Goal: Task Accomplishment & Management: Manage account settings

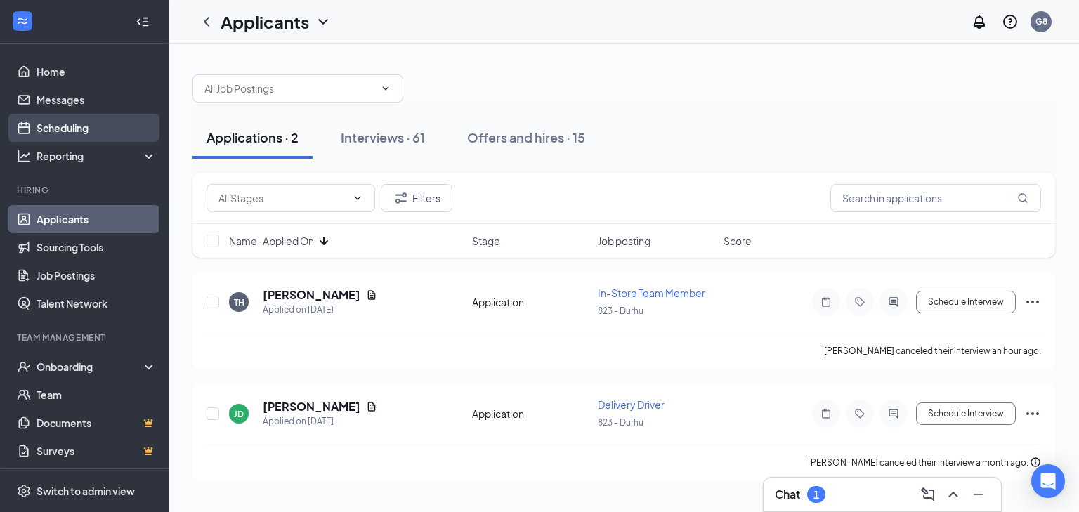
click at [91, 130] on link "Scheduling" at bounding box center [97, 128] width 120 height 28
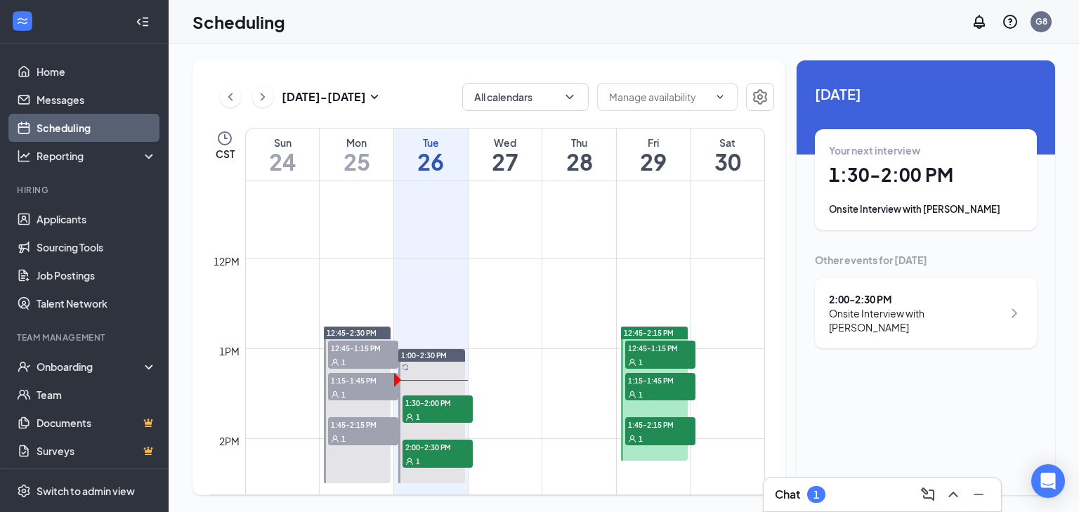
scroll to position [1028, 0]
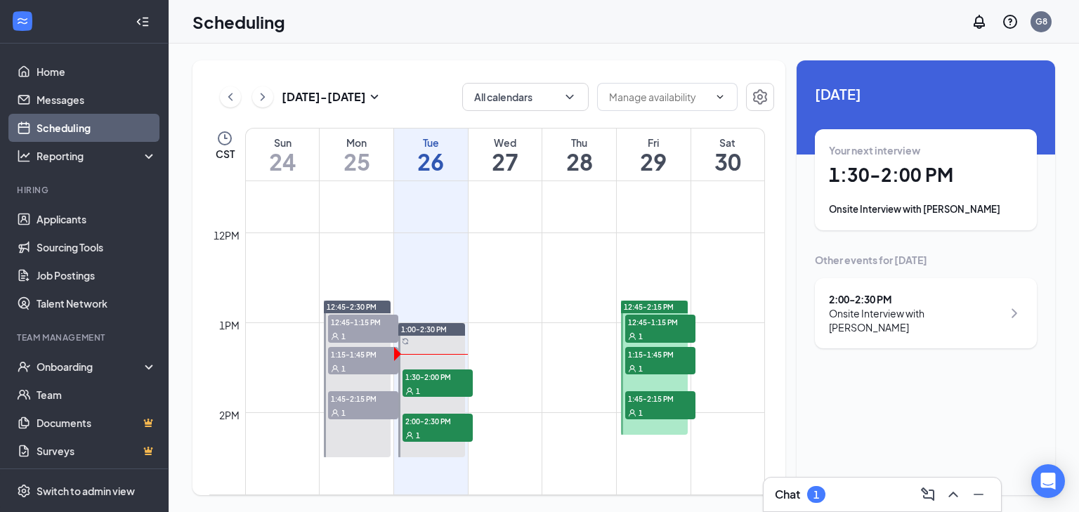
click at [889, 201] on div "Your next interview 1:30 - 2:00 PM Onsite Interview with [PERSON_NAME]" at bounding box center [926, 179] width 194 height 73
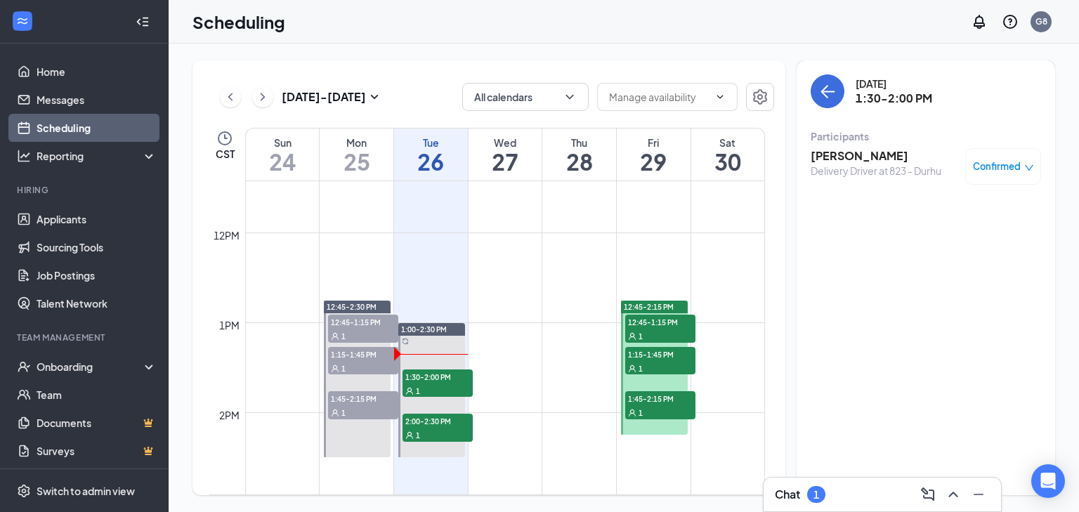
click at [862, 155] on h3 "[PERSON_NAME]" at bounding box center [876, 155] width 131 height 15
click at [862, 155] on body "Home Messages Scheduling Reporting Hiring Applicants Sourcing Tools Job Posting…" at bounding box center [539, 256] width 1079 height 512
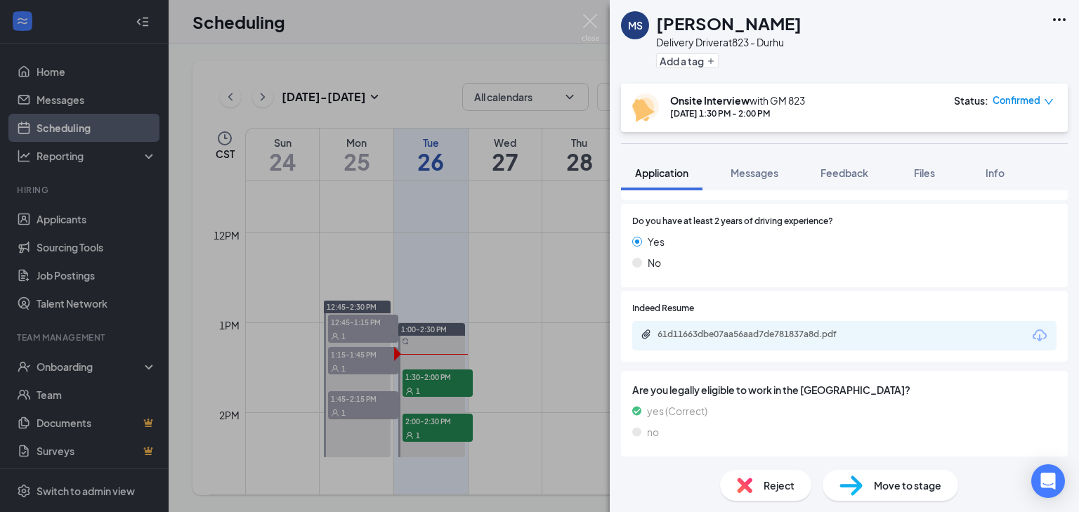
scroll to position [903, 0]
click at [706, 332] on div "61d11663dbe07aa56aad7de781837a8d.pdf" at bounding box center [756, 333] width 197 height 11
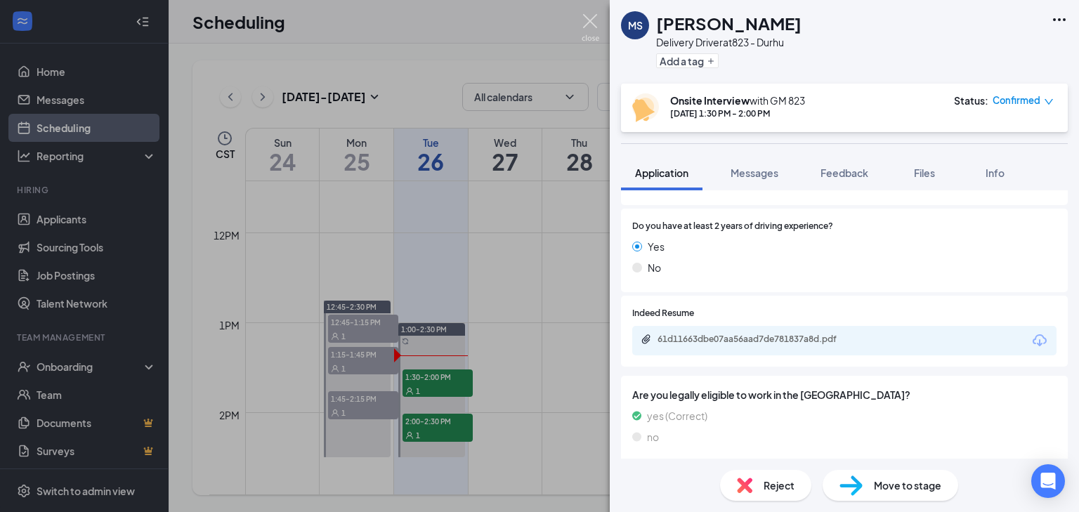
click at [585, 28] on img at bounding box center [591, 27] width 18 height 27
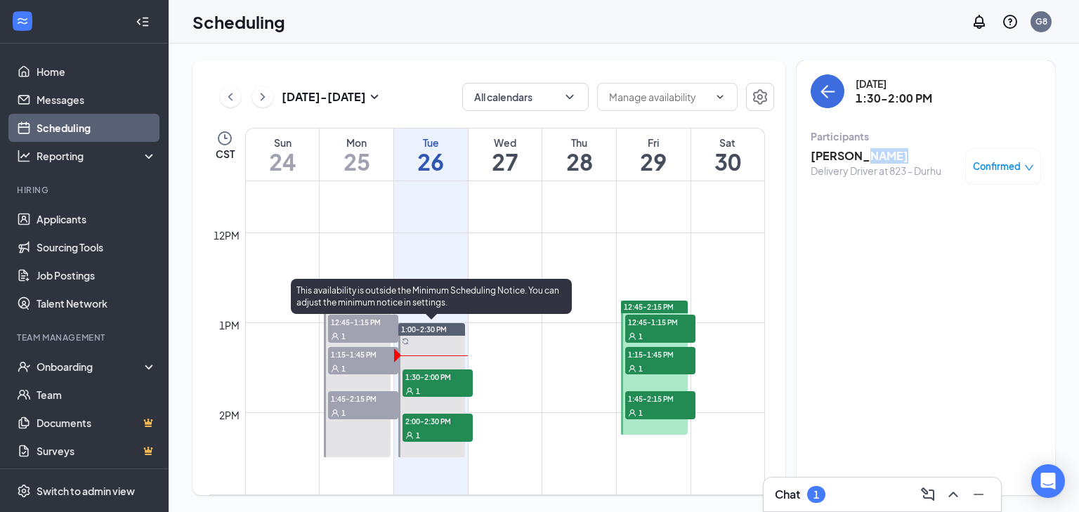
click at [433, 416] on span "2:00-2:30 PM" at bounding box center [438, 421] width 70 height 14
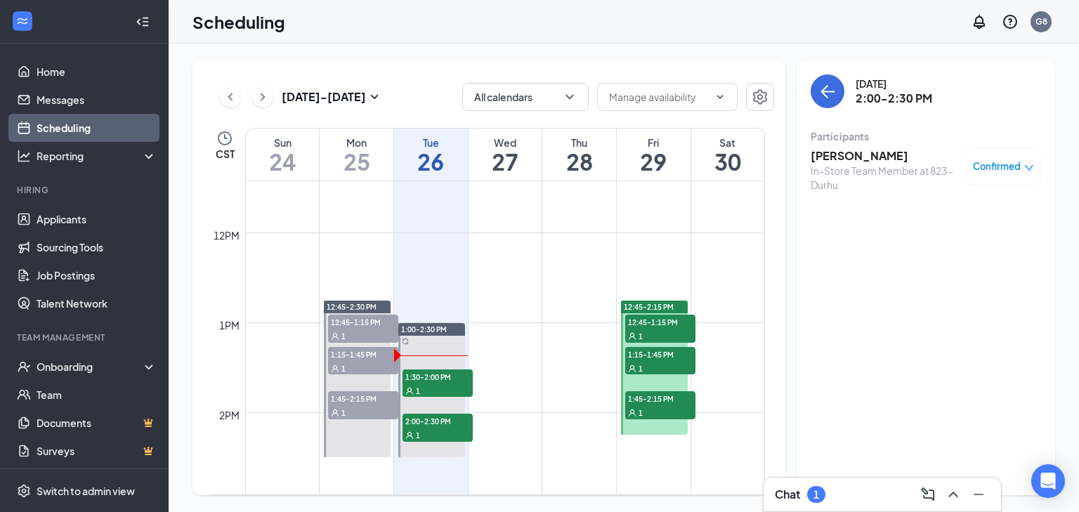
click at [866, 155] on h3 "[PERSON_NAME]" at bounding box center [885, 155] width 148 height 15
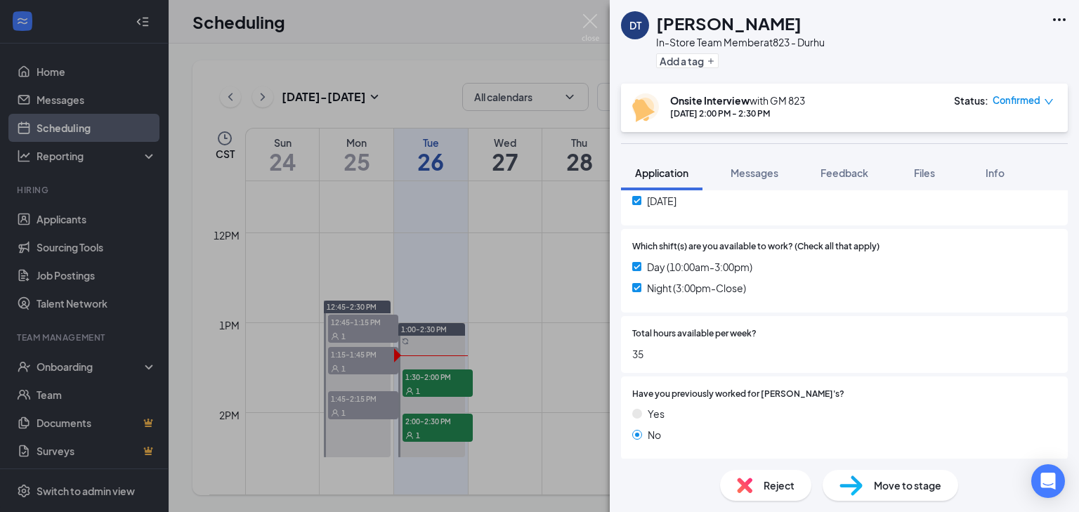
scroll to position [618, 0]
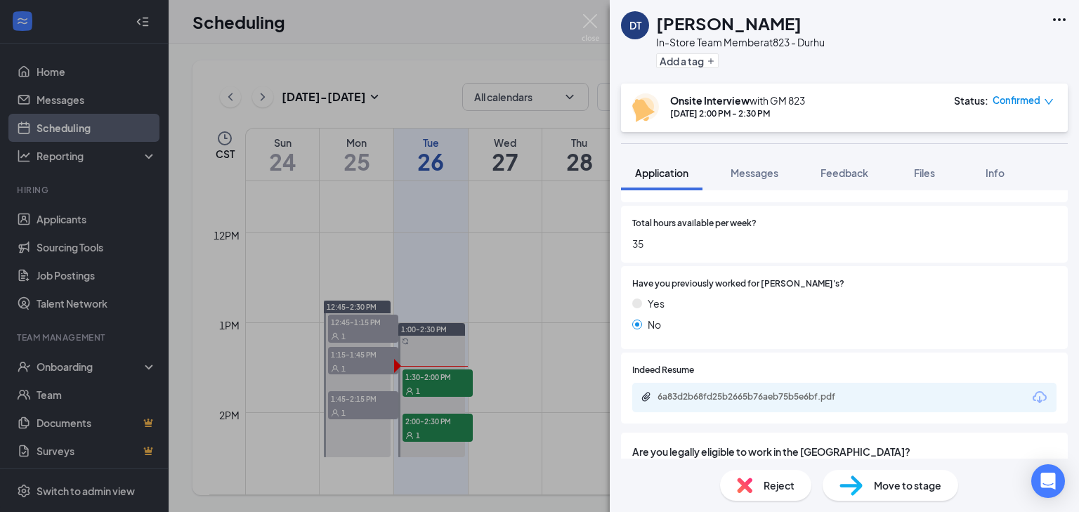
click at [596, 25] on img at bounding box center [591, 27] width 18 height 27
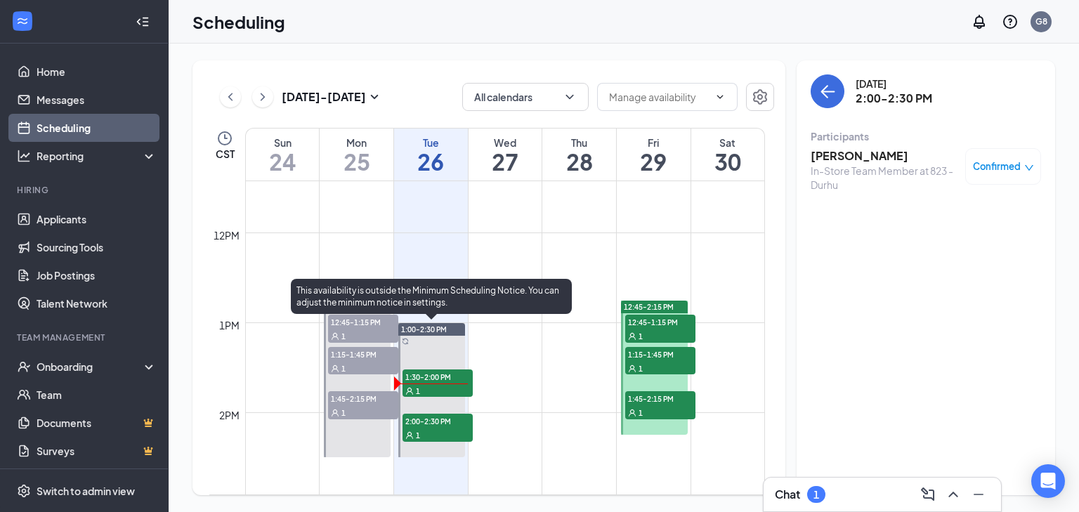
click at [456, 385] on div "1" at bounding box center [438, 391] width 70 height 14
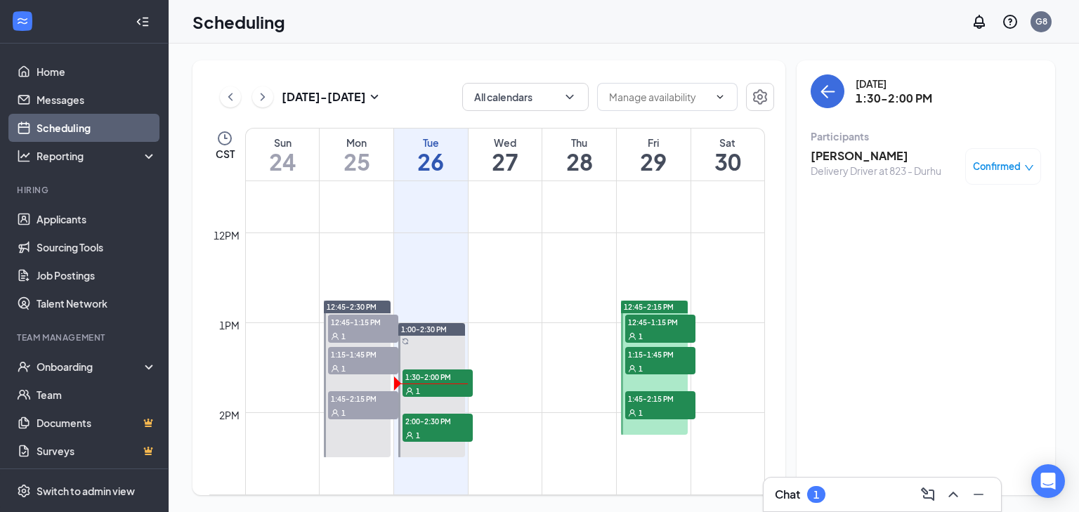
click at [1014, 167] on span "Confirmed" at bounding box center [997, 166] width 48 height 14
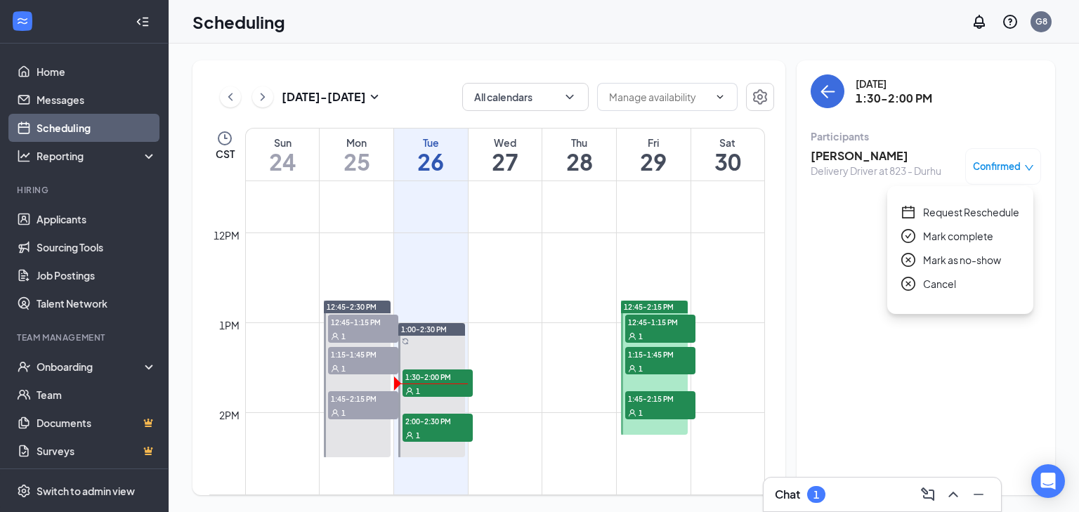
click at [962, 261] on span "Mark as no-show" at bounding box center [962, 259] width 78 height 15
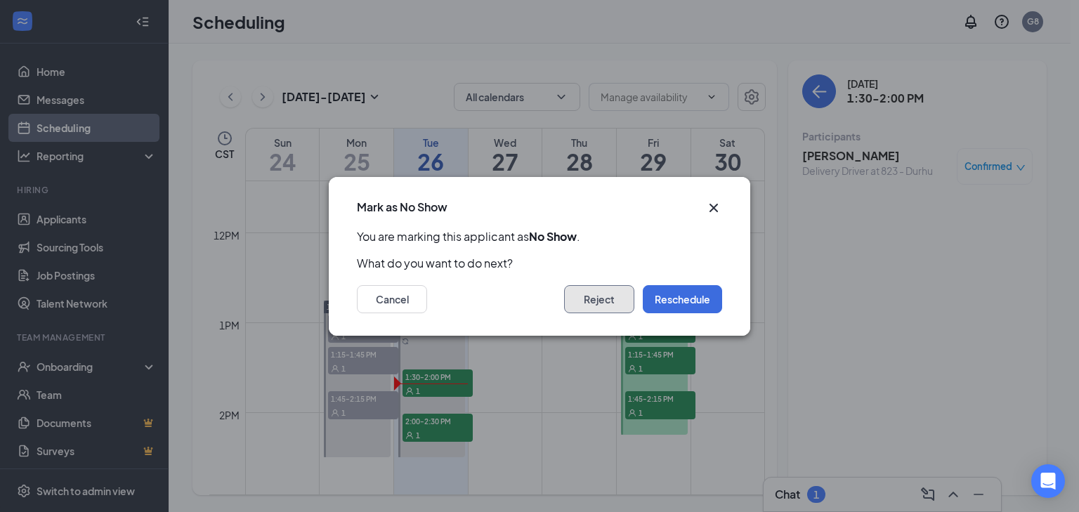
click at [600, 311] on button "Reject" at bounding box center [599, 299] width 70 height 28
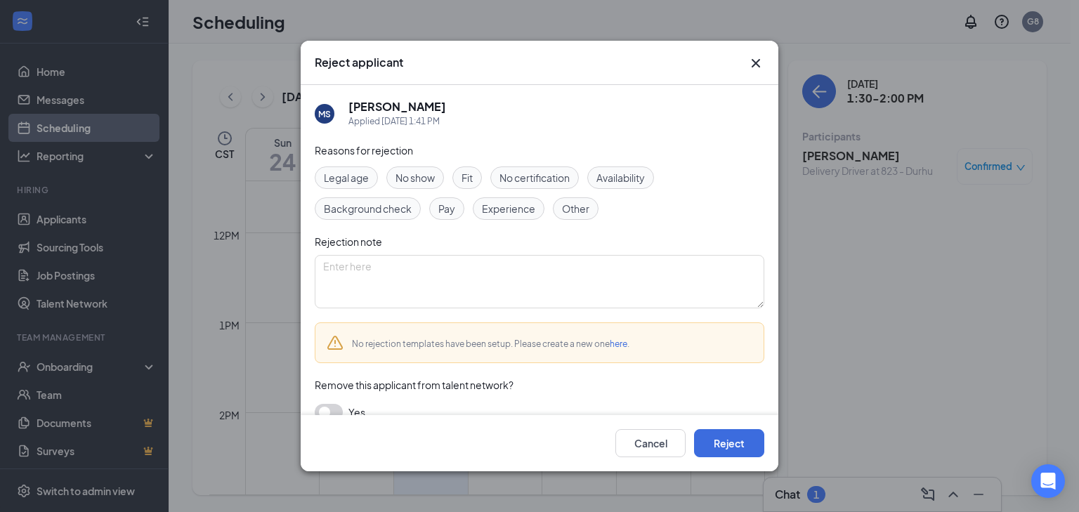
click at [416, 178] on span "No show" at bounding box center [415, 177] width 39 height 15
click at [719, 436] on button "Reject" at bounding box center [729, 443] width 70 height 28
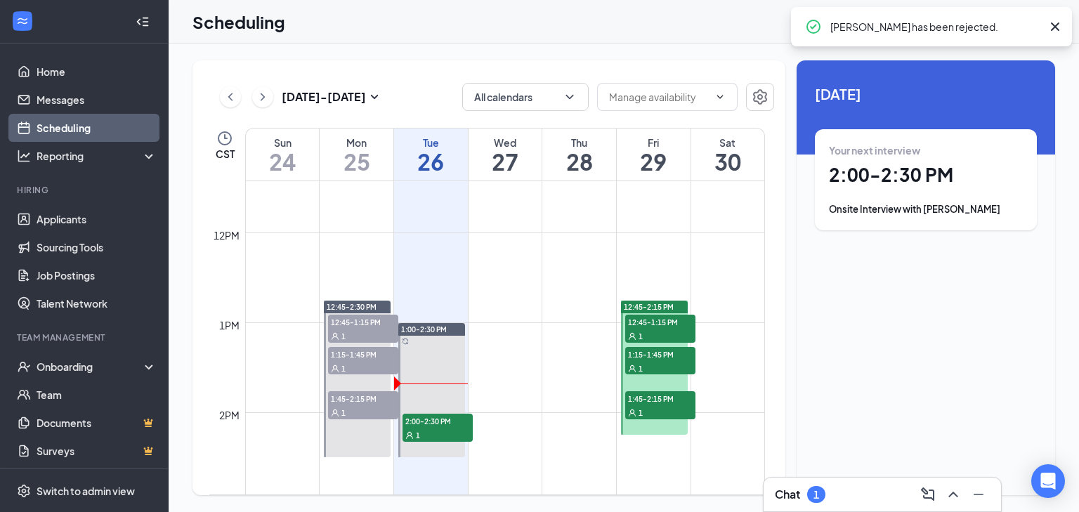
drag, startPoint x: 651, startPoint y: 322, endPoint x: 899, endPoint y: 98, distance: 334.3
click at [646, 320] on span "12:45-1:15 PM" at bounding box center [660, 322] width 70 height 14
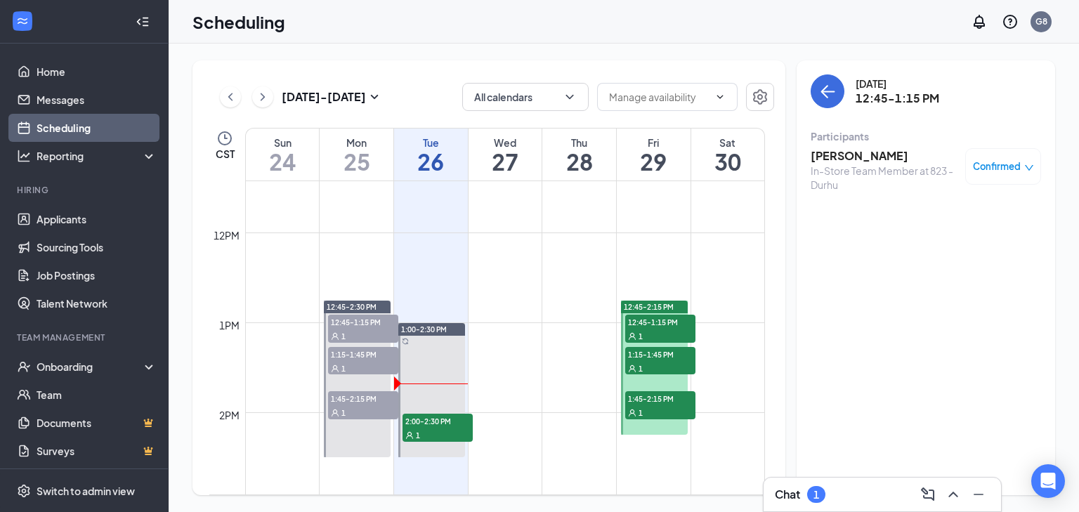
click at [823, 155] on h3 "[PERSON_NAME]" at bounding box center [885, 155] width 148 height 15
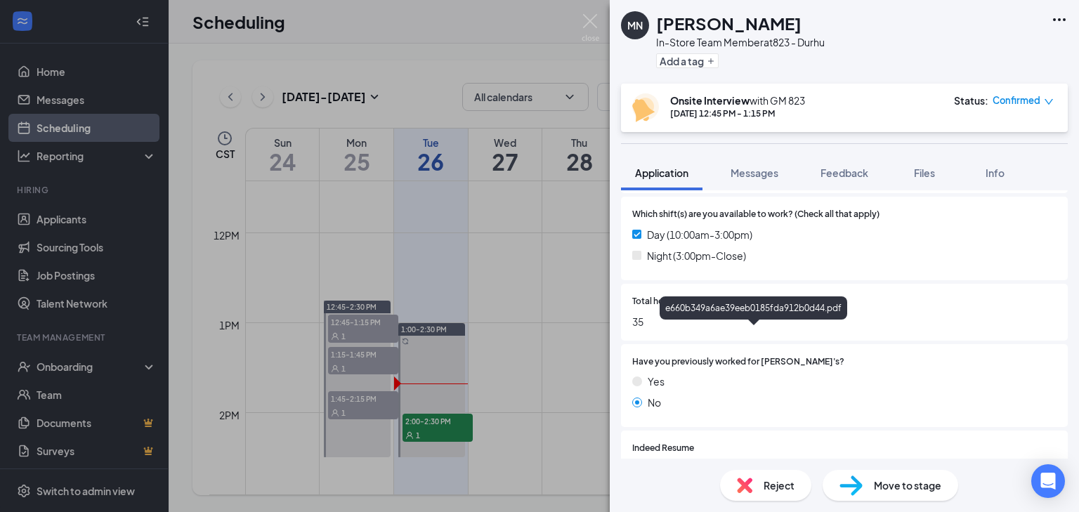
scroll to position [641, 0]
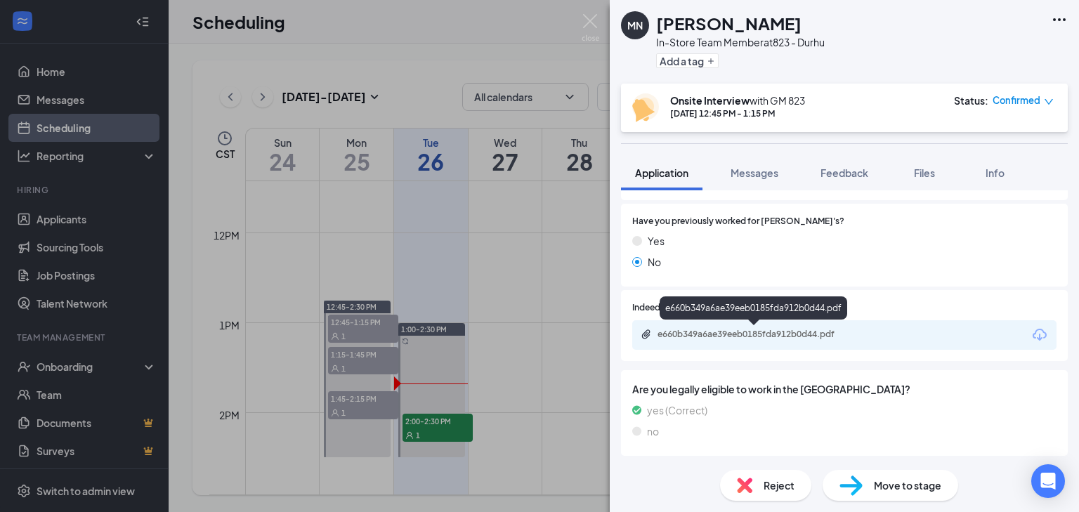
click at [749, 330] on div "e660b349a6ae39eeb0185fda912b0d44.pdf" at bounding box center [756, 334] width 197 height 11
click at [582, 20] on img at bounding box center [591, 27] width 18 height 27
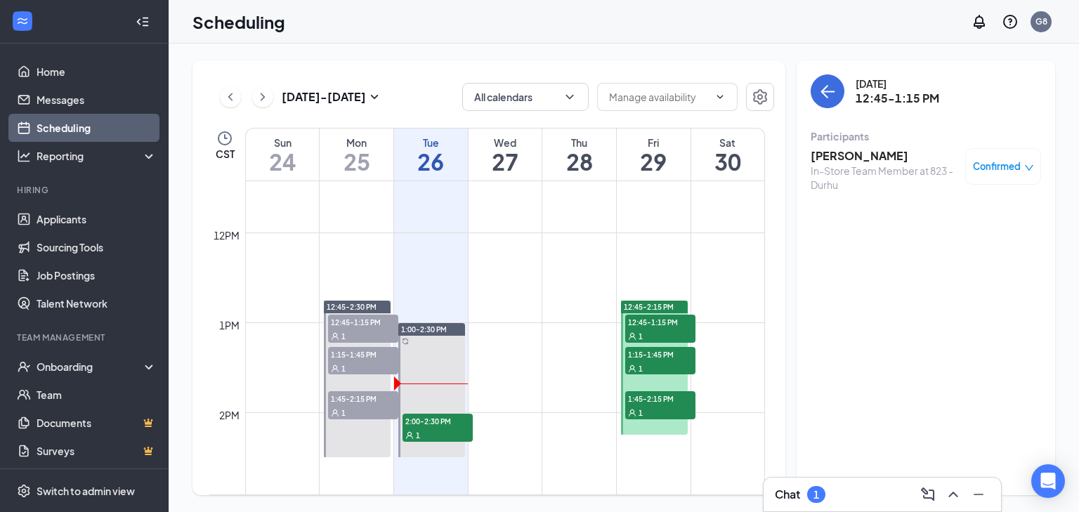
click at [665, 374] on div "1:15-1:45 PM 1" at bounding box center [660, 361] width 73 height 31
click at [672, 363] on div "1" at bounding box center [660, 368] width 70 height 14
click at [841, 158] on h3 "[PERSON_NAME]" at bounding box center [885, 155] width 148 height 15
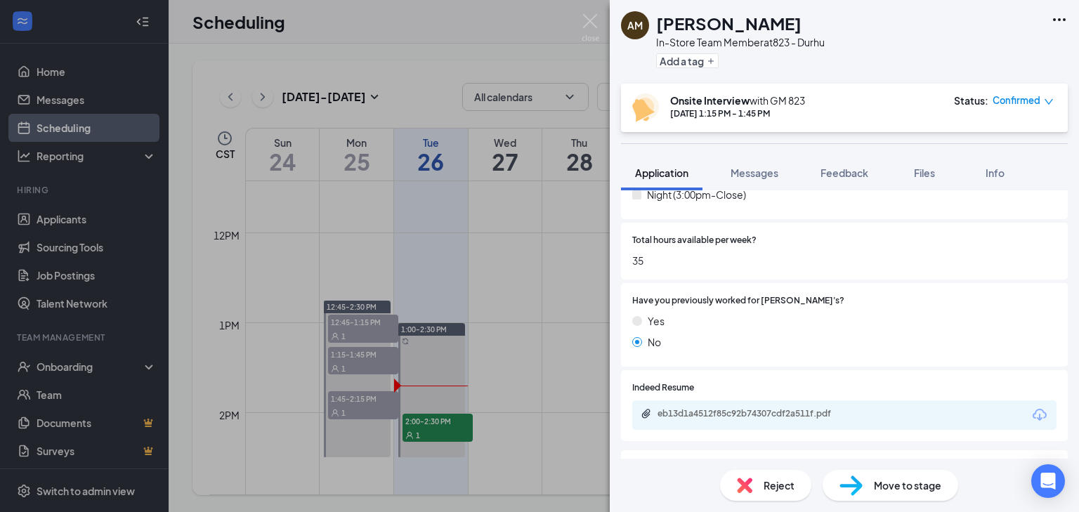
scroll to position [618, 0]
click at [719, 406] on div "eb13d1a4512f85c92b74307cdf2a511f.pdf" at bounding box center [844, 413] width 424 height 30
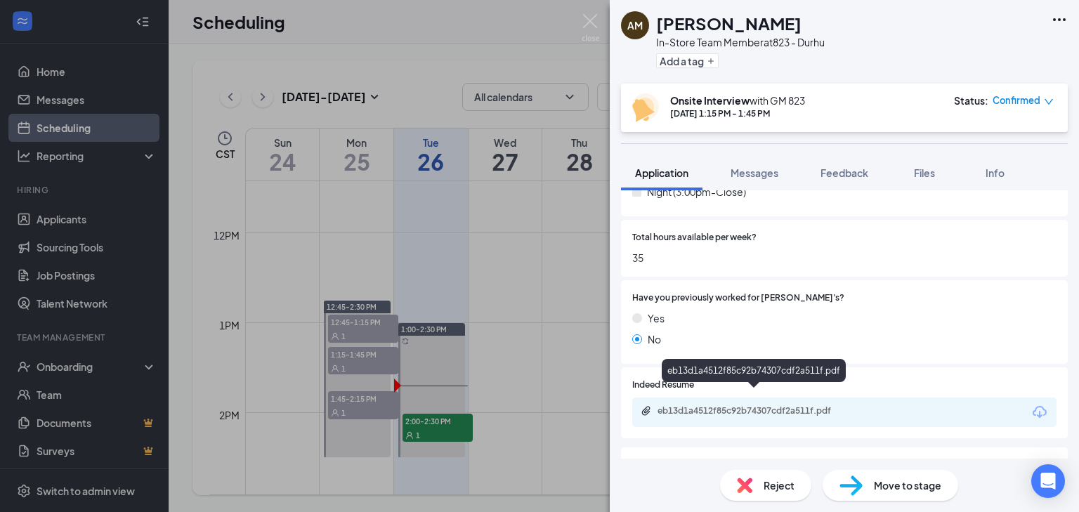
click at [719, 405] on div "eb13d1a4512f85c92b74307cdf2a511f.pdf" at bounding box center [755, 411] width 228 height 13
click at [591, 20] on img at bounding box center [591, 27] width 18 height 27
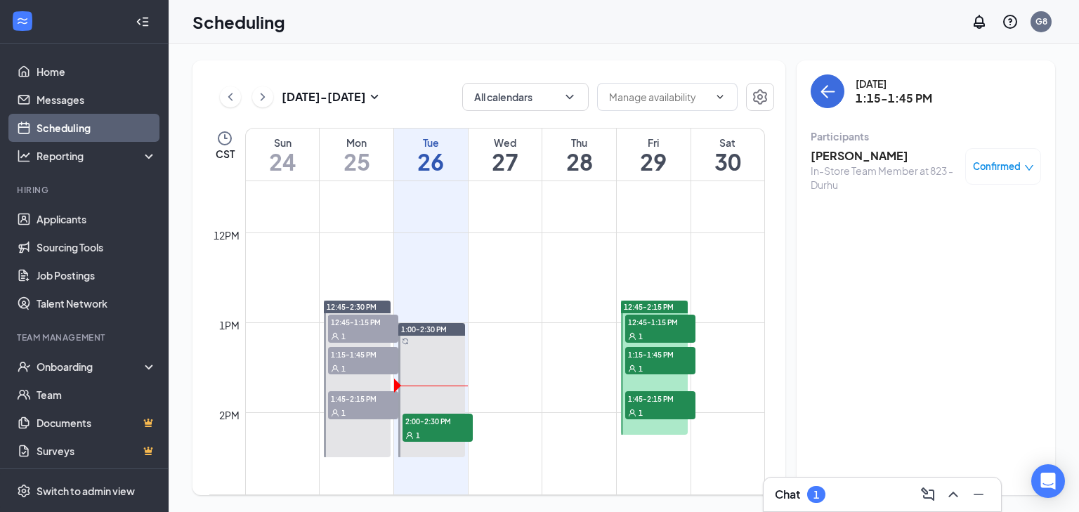
click at [650, 407] on div "1" at bounding box center [660, 412] width 70 height 14
click at [846, 157] on h3 "[PERSON_NAME]" at bounding box center [876, 155] width 131 height 15
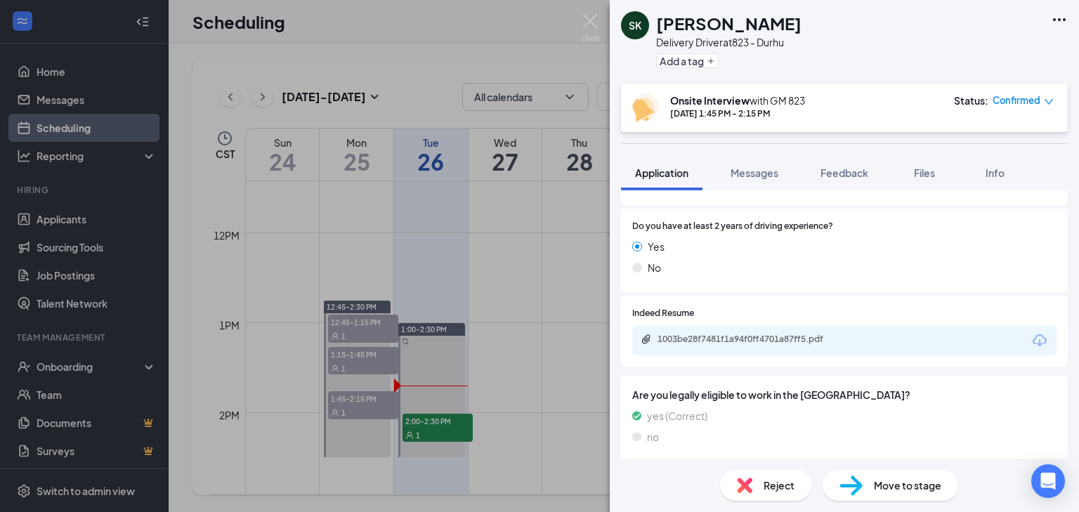
scroll to position [942, 0]
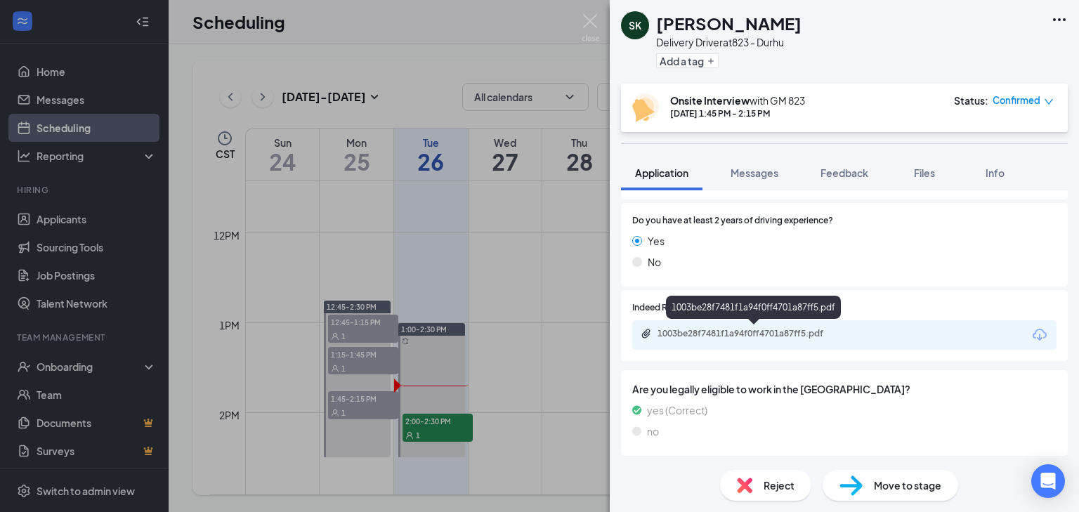
click at [765, 332] on div "1003be28f7481f1a94f0ff4701a87ff5.pdf" at bounding box center [756, 333] width 197 height 11
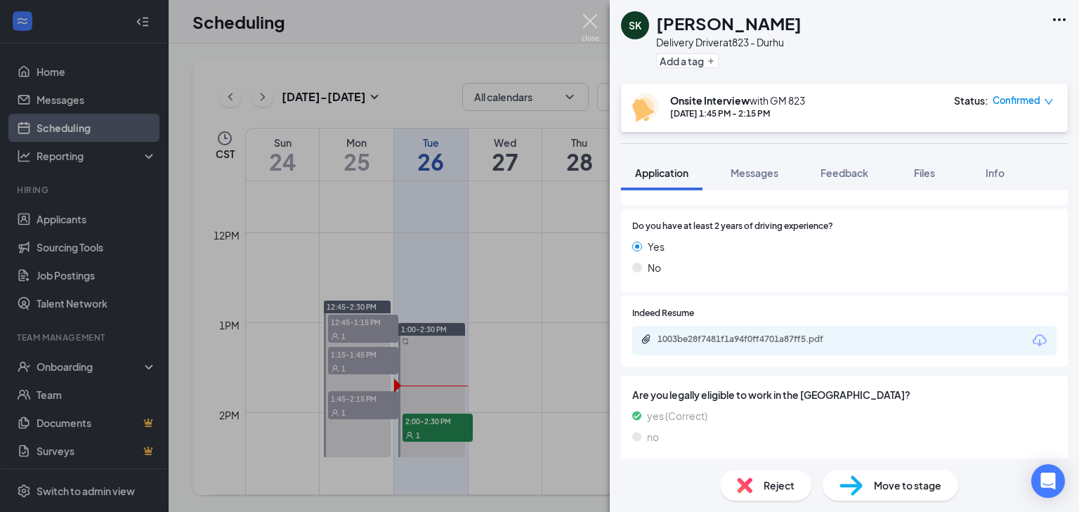
click at [596, 20] on img at bounding box center [591, 27] width 18 height 27
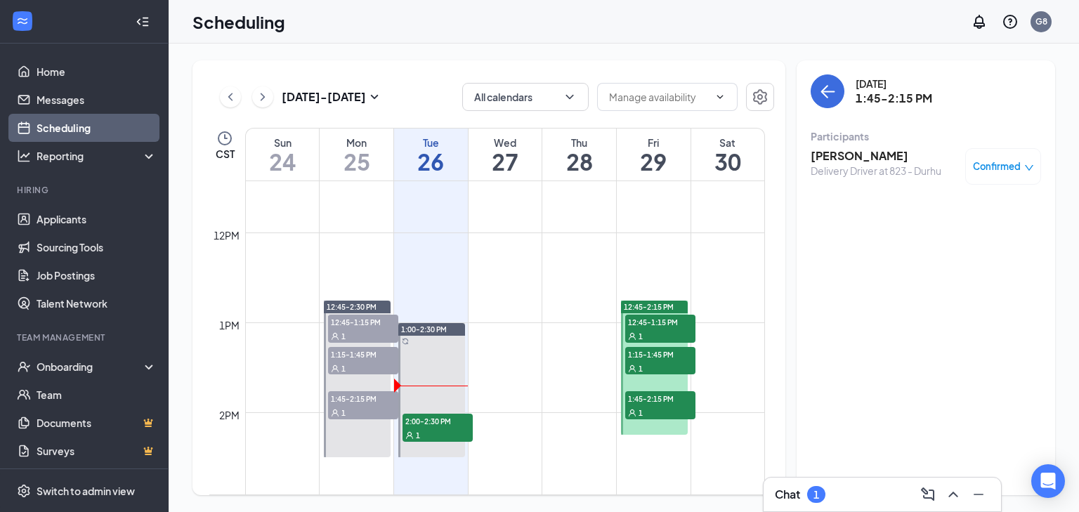
click at [267, 105] on icon "ChevronRight" at bounding box center [263, 97] width 14 height 17
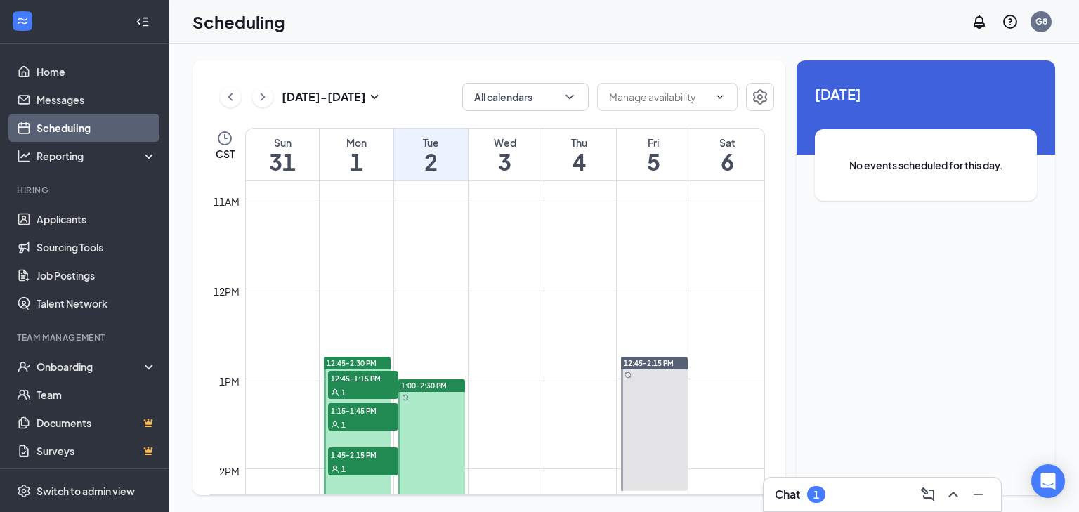
scroll to position [1140, 0]
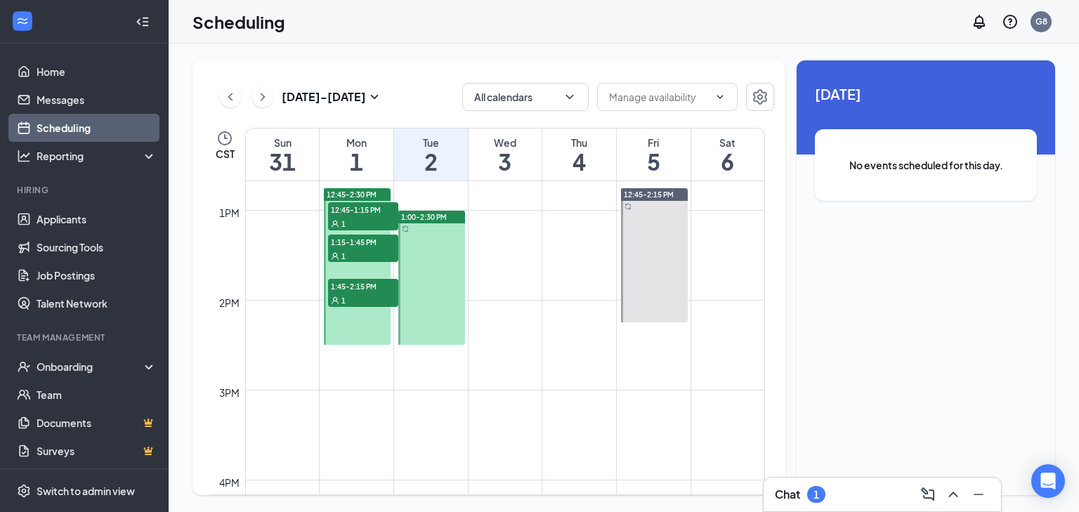
click at [355, 211] on span "12:45-1:15 PM" at bounding box center [363, 209] width 70 height 14
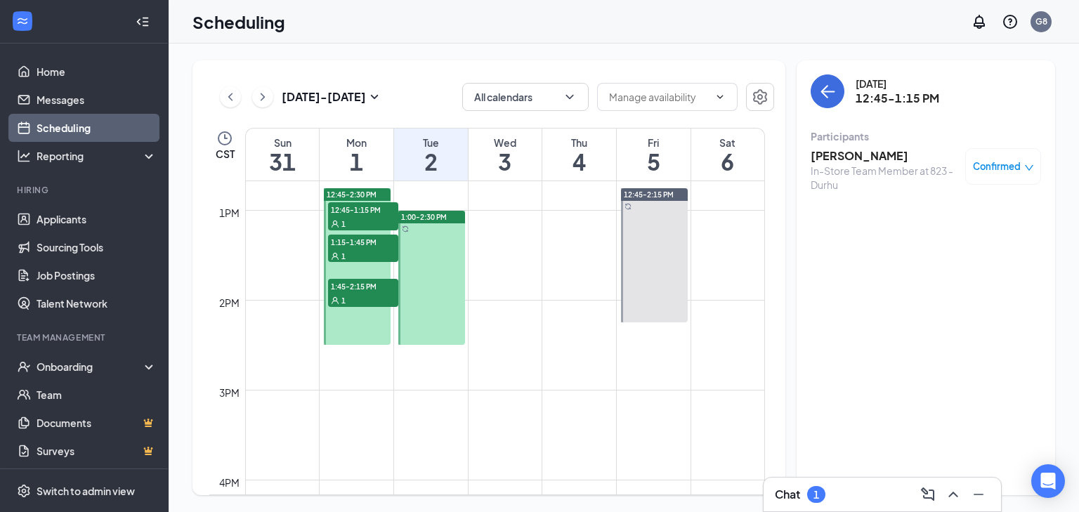
click at [866, 157] on h3 "[PERSON_NAME]" at bounding box center [885, 155] width 148 height 15
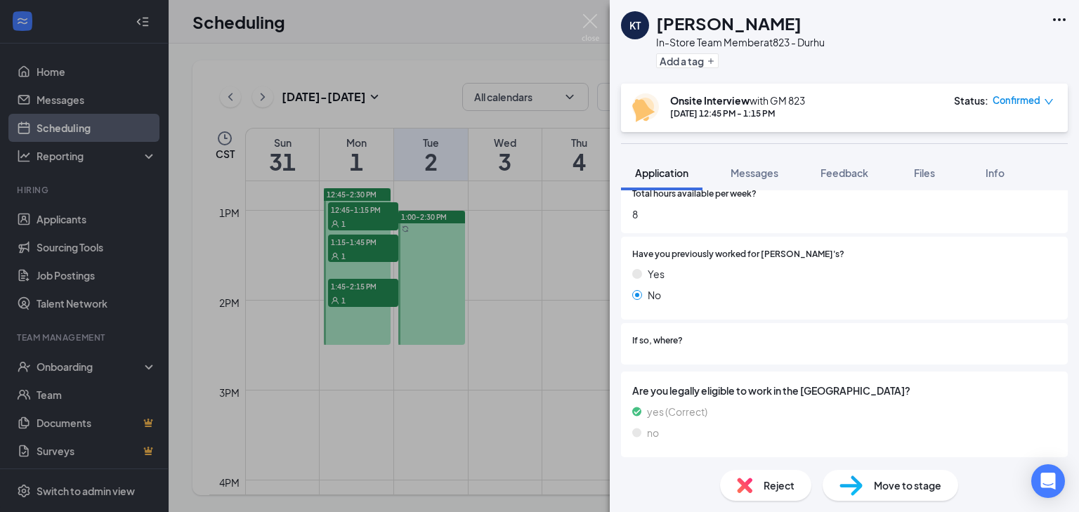
scroll to position [610, 0]
click at [599, 18] on div "[PERSON_NAME] In-Store Team Member at 823 - Durhu Add a tag Onsite Interview wi…" at bounding box center [539, 256] width 1079 height 512
click at [587, 17] on div "Scheduling G8" at bounding box center [624, 22] width 911 height 44
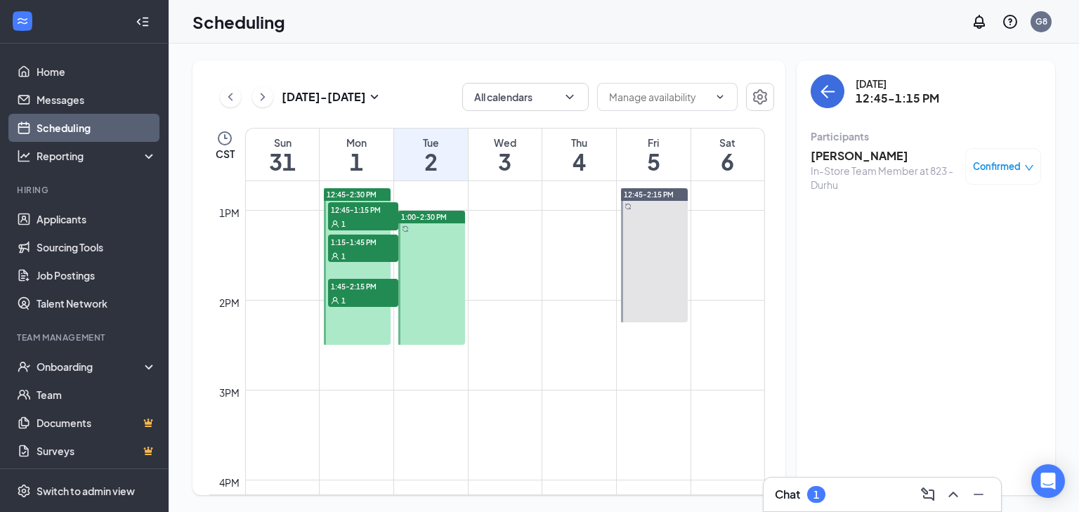
click at [358, 255] on div "1" at bounding box center [363, 256] width 70 height 14
click at [857, 159] on h3 "[PERSON_NAME]" at bounding box center [885, 155] width 148 height 15
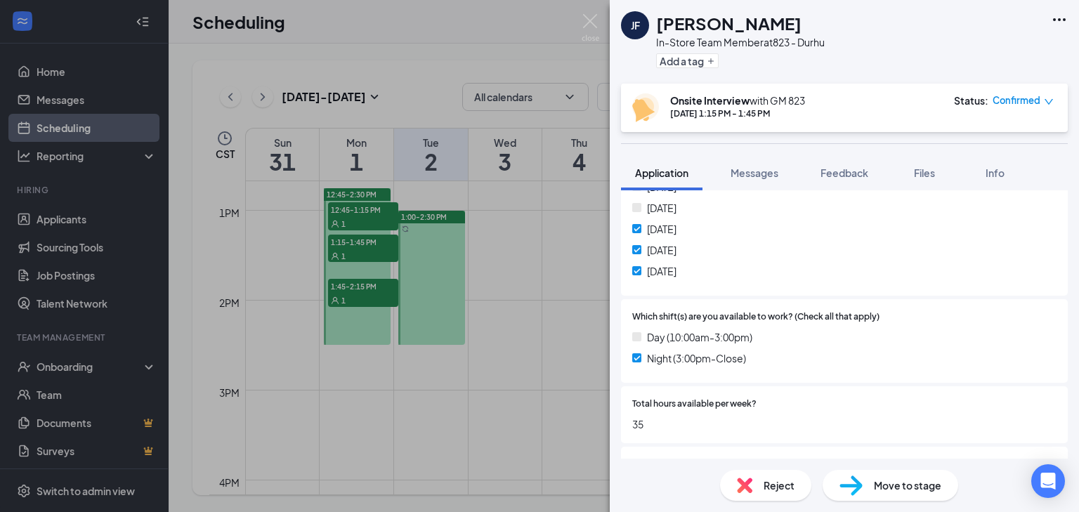
scroll to position [641, 0]
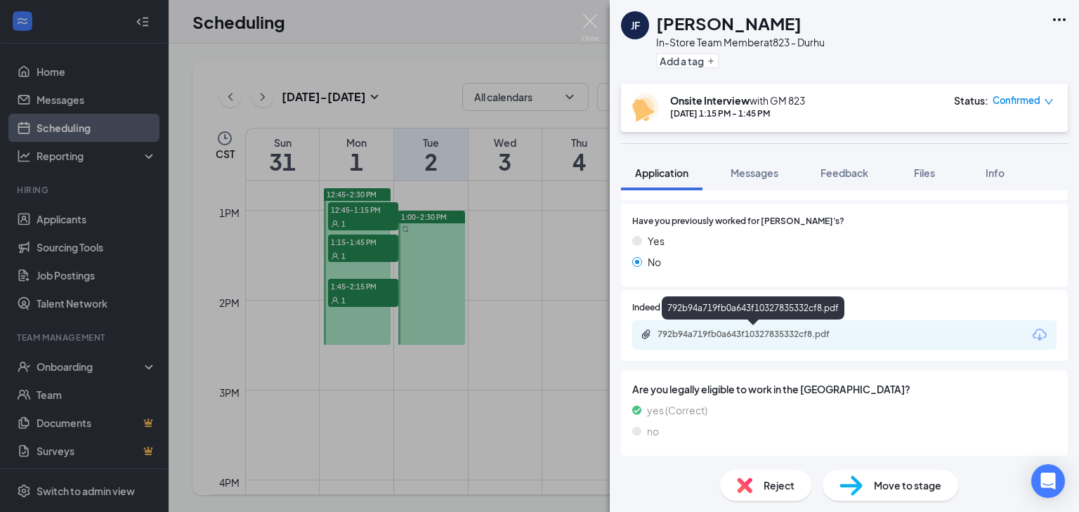
click at [772, 339] on div "792b94a719fb0a643f10327835332cf8.pdf" at bounding box center [755, 335] width 228 height 13
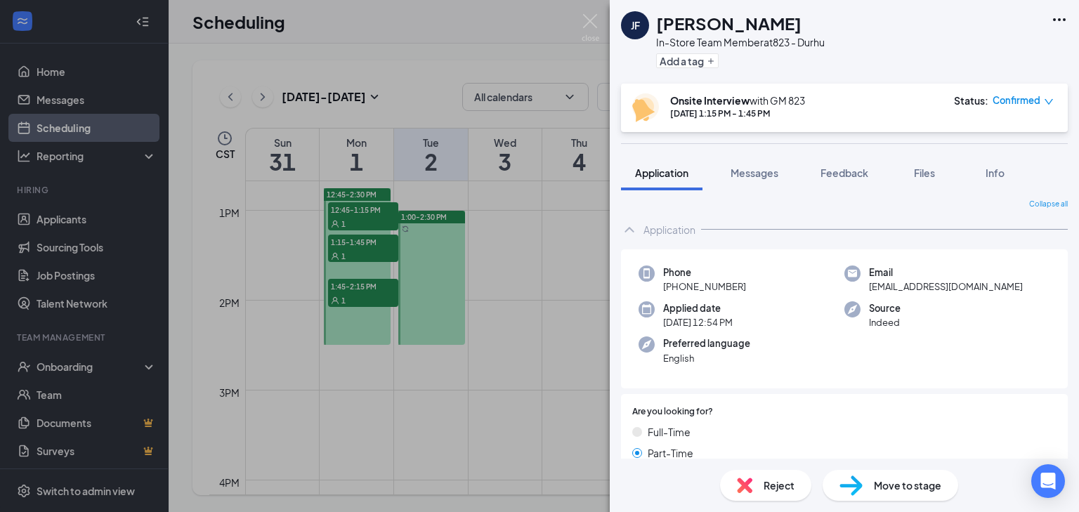
scroll to position [0, 0]
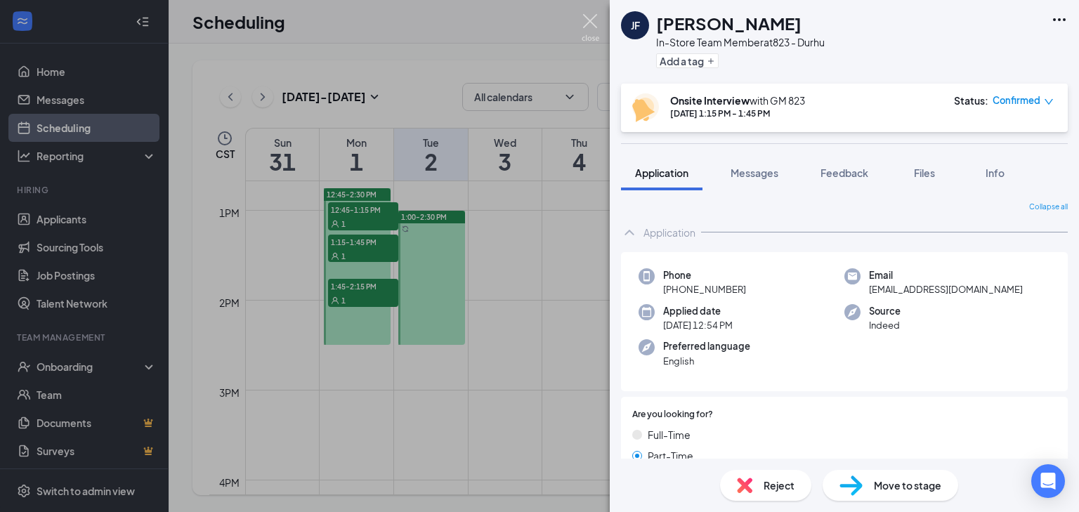
click at [589, 24] on img at bounding box center [591, 27] width 18 height 27
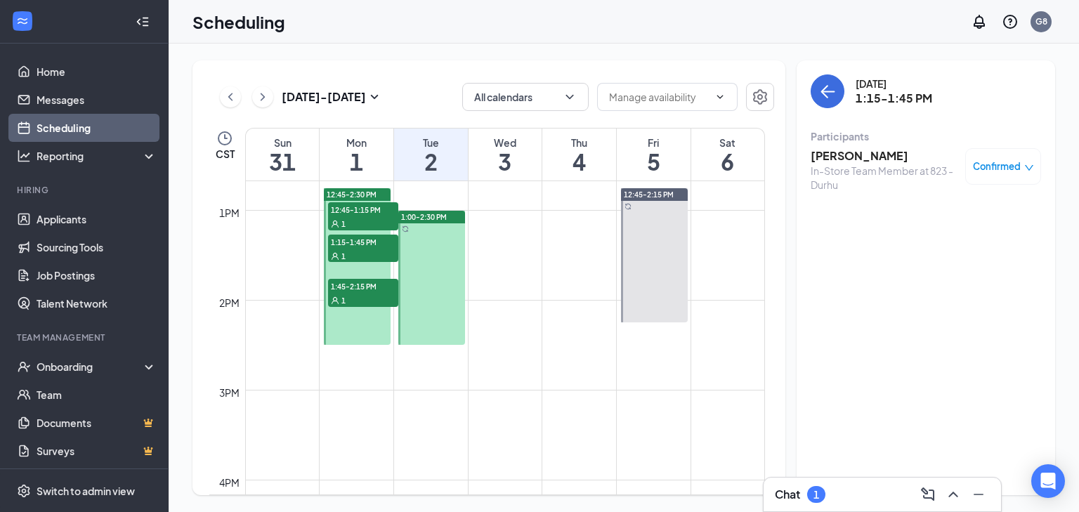
click at [365, 303] on div "1" at bounding box center [363, 300] width 70 height 14
click at [849, 157] on h3 "Jakai Dread" at bounding box center [885, 155] width 148 height 15
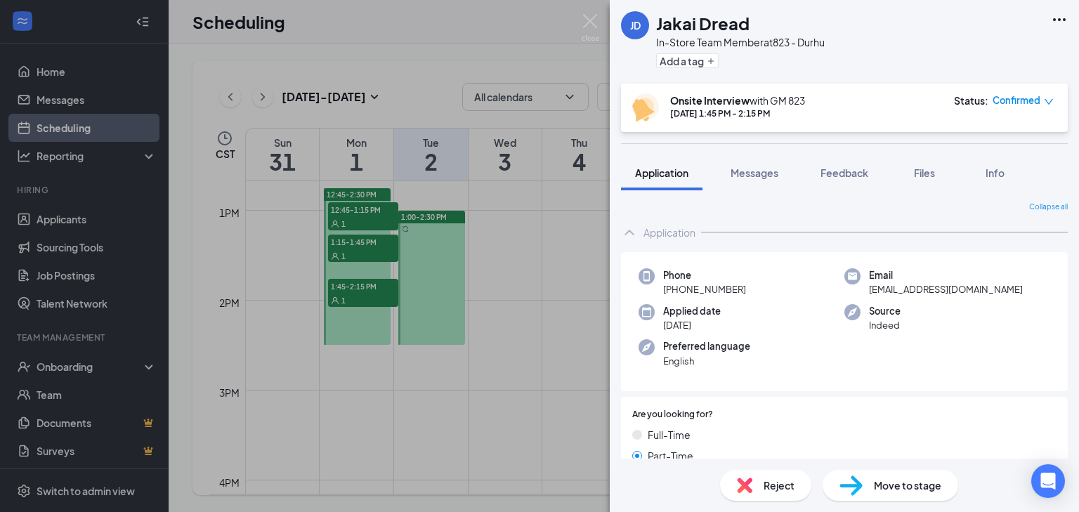
click at [611, 14] on div "[PERSON_NAME] Dread In-Store Team Member at 823 - Durhu Add a tag" at bounding box center [844, 42] width 469 height 84
click at [594, 17] on img at bounding box center [591, 27] width 18 height 27
